Goal: Task Accomplishment & Management: Manage account settings

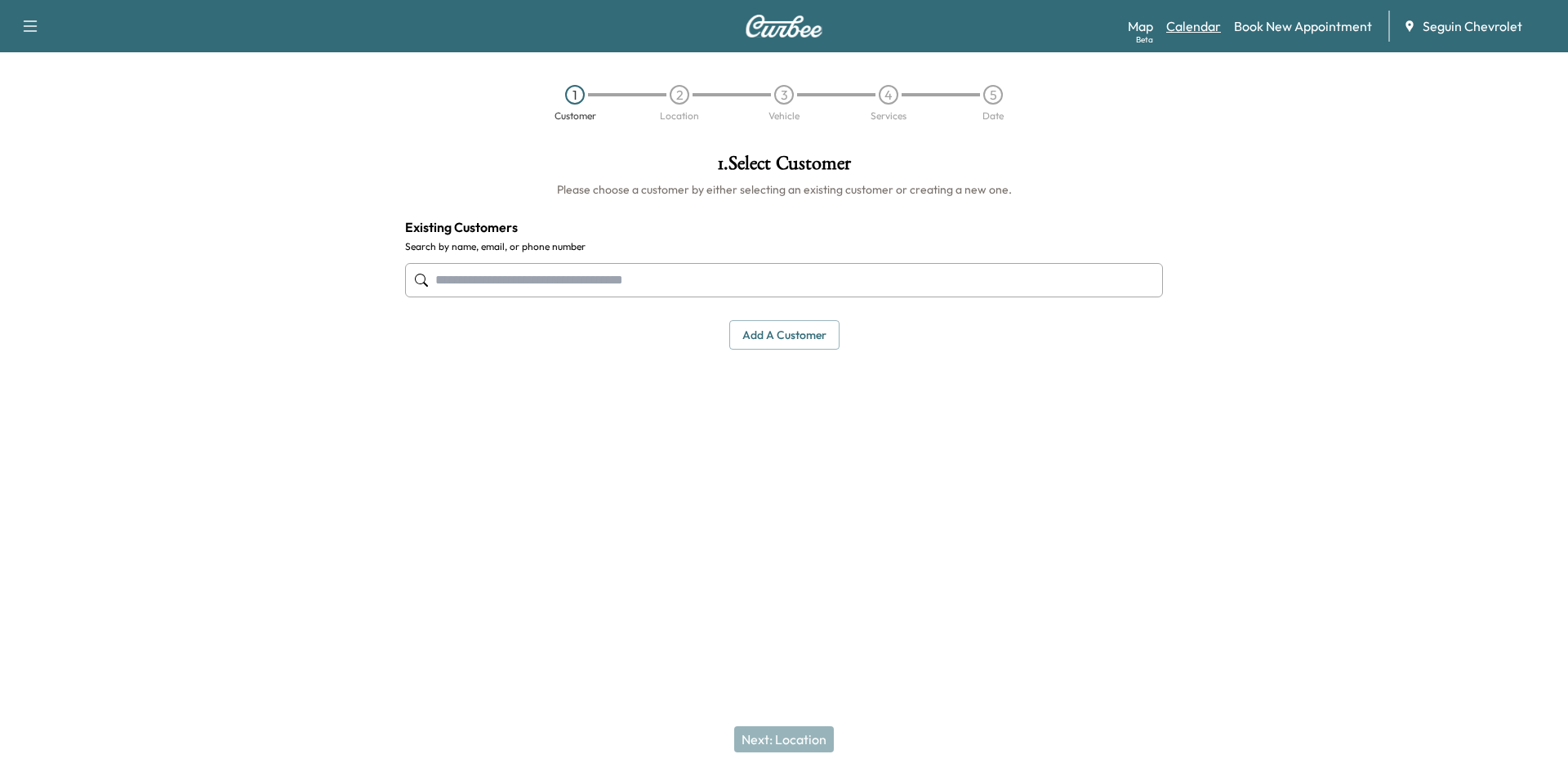
click at [1194, 32] on link "Calendar" at bounding box center [1193, 26] width 54 height 20
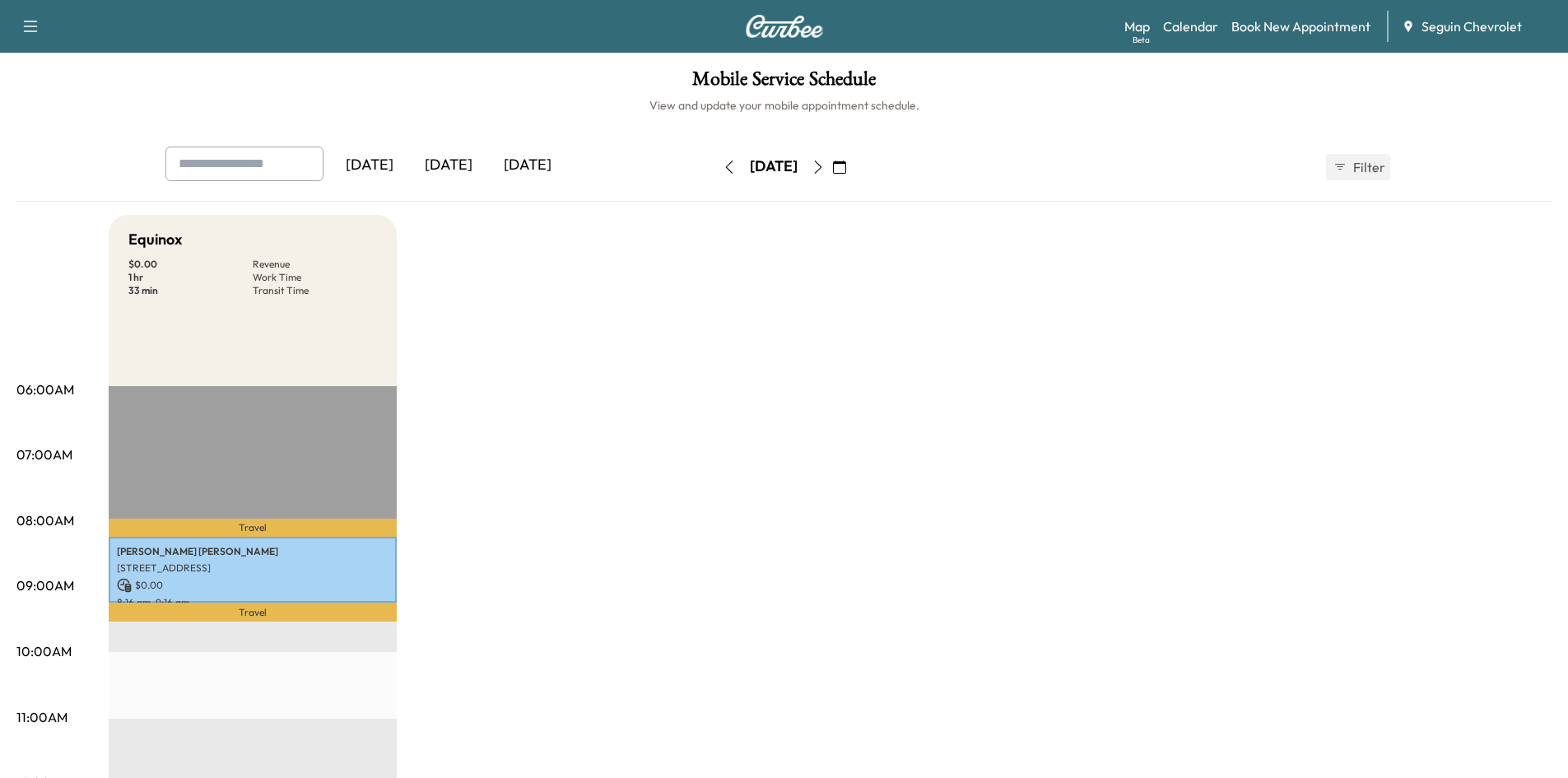
click at [514, 169] on div "[DATE]" at bounding box center [527, 166] width 79 height 38
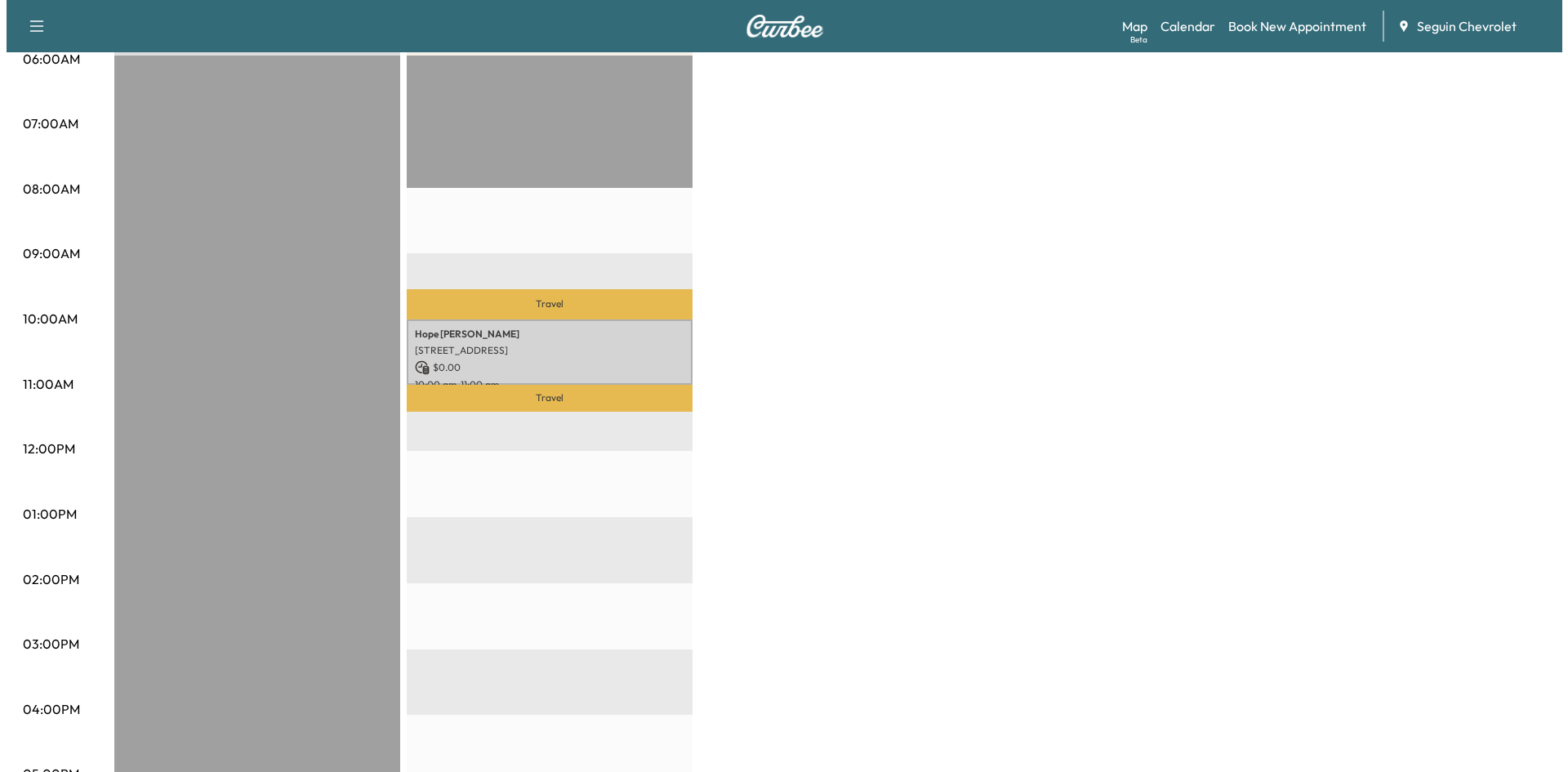
scroll to position [330, 0]
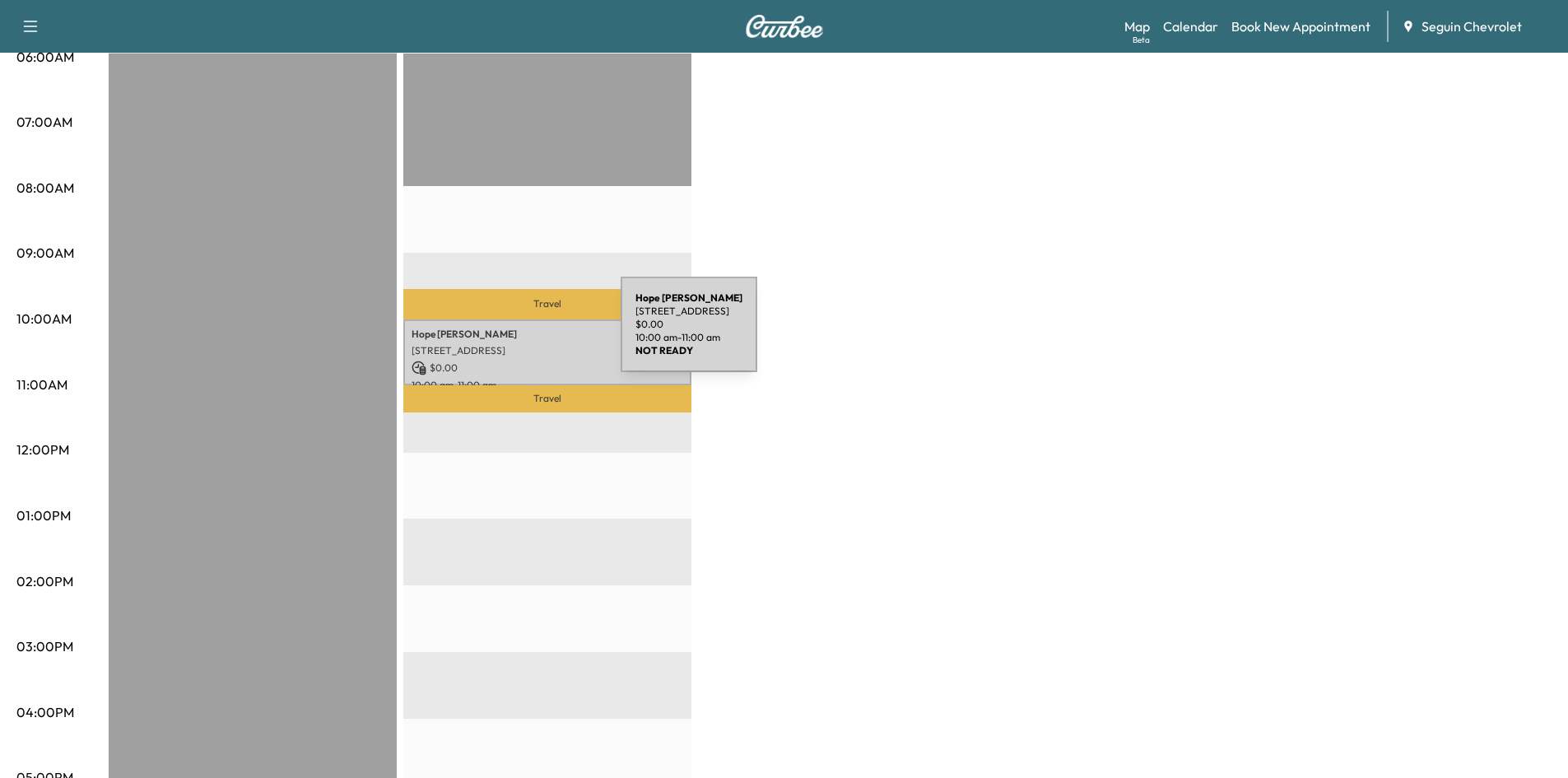
click at [497, 334] on p "[PERSON_NAME]" at bounding box center [547, 333] width 272 height 13
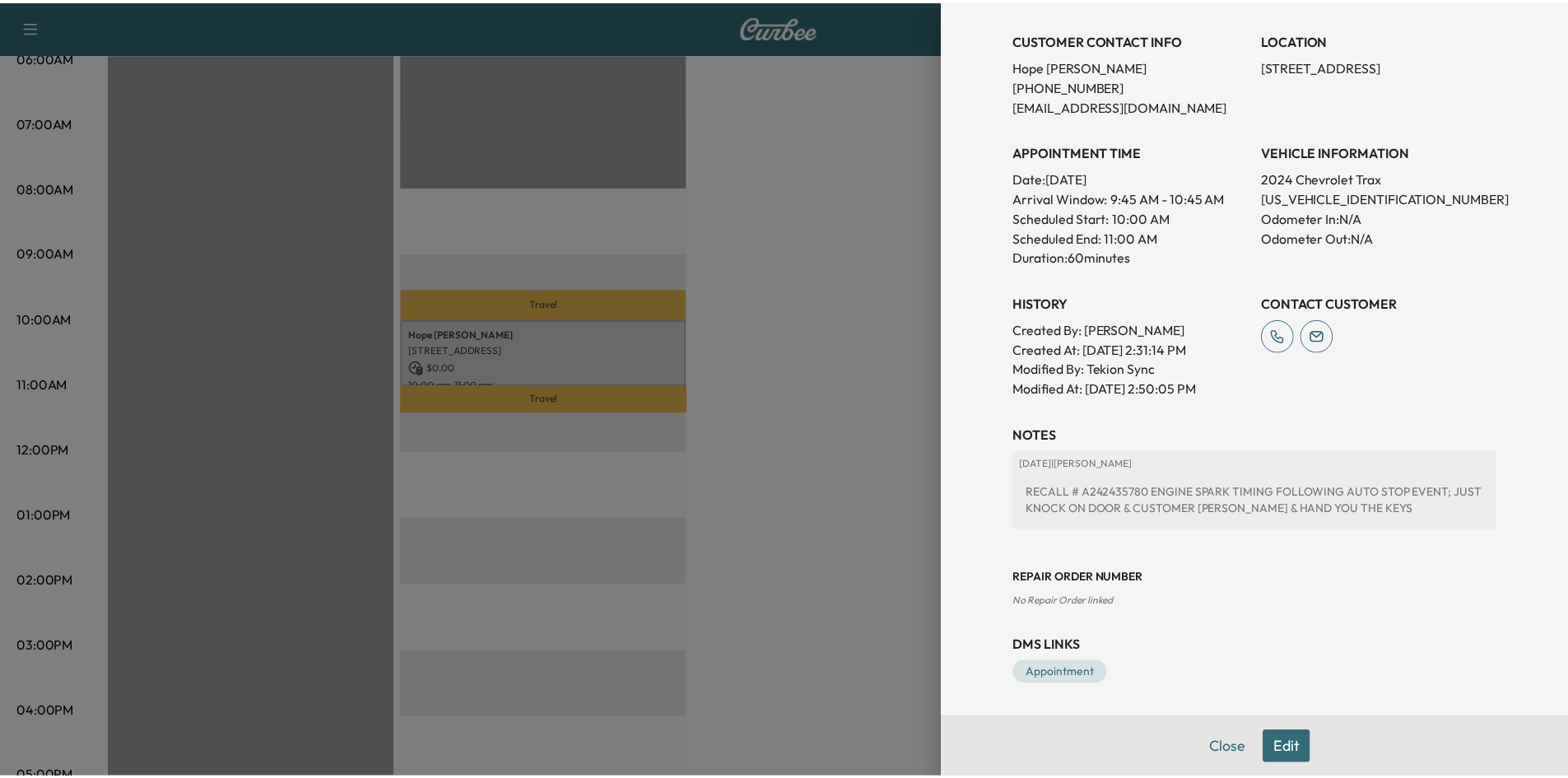
scroll to position [0, 0]
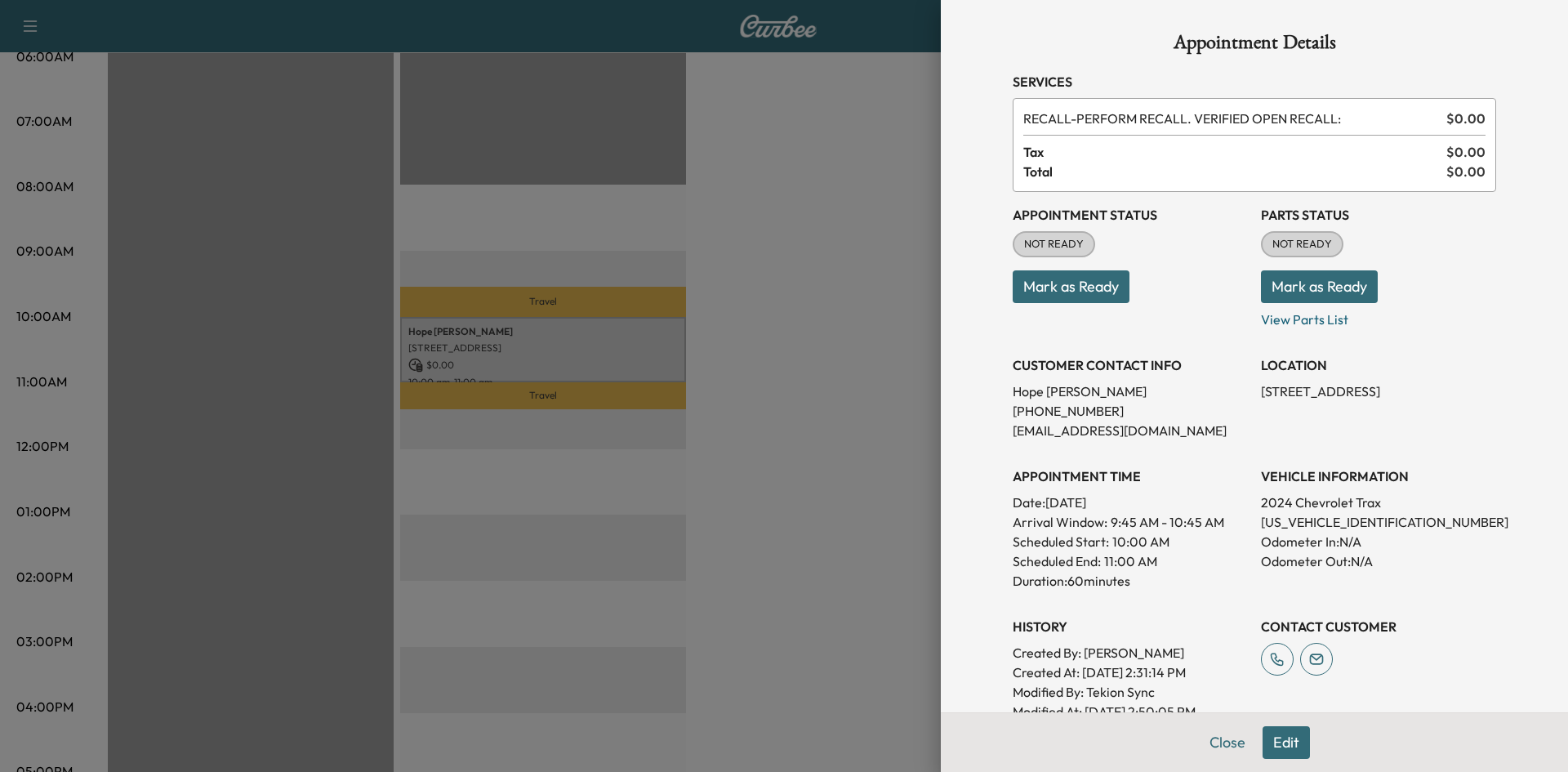
click at [1013, 280] on button "Mark as Ready" at bounding box center [1071, 287] width 117 height 33
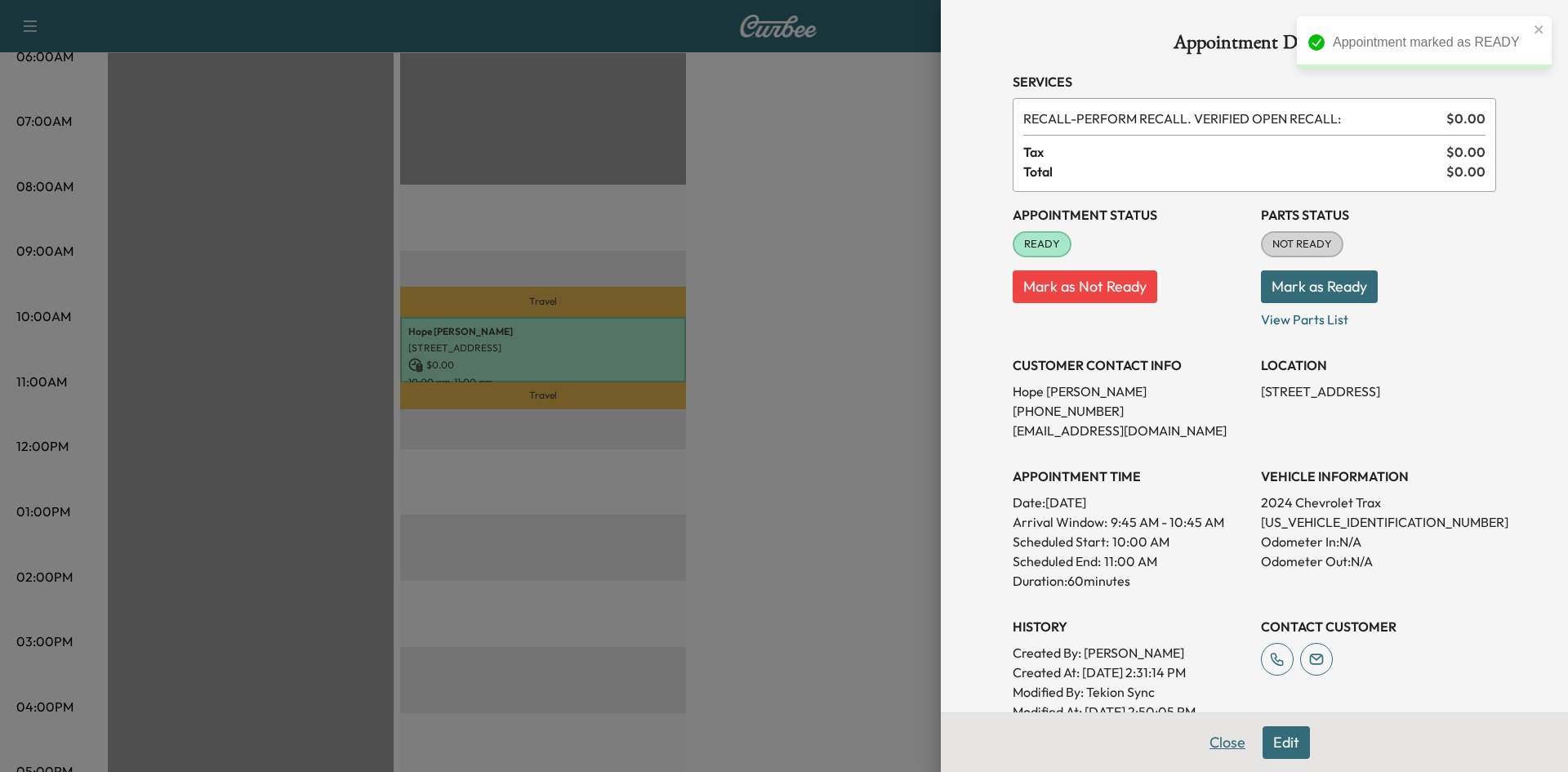
click at [1207, 736] on button "Close" at bounding box center [1228, 742] width 57 height 33
